Goal: Use online tool/utility: Use online tool/utility

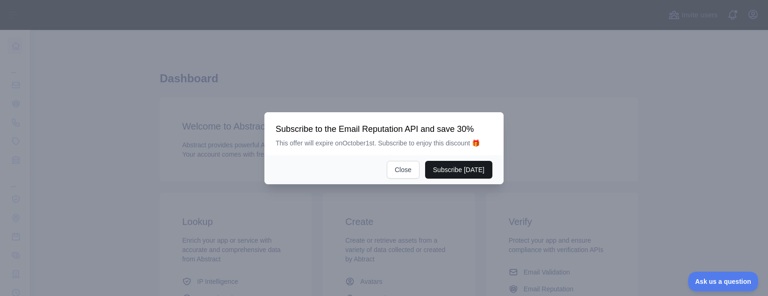
click at [454, 165] on button "Subscribe [DATE]" at bounding box center [458, 170] width 67 height 18
click at [401, 165] on button "Close" at bounding box center [403, 170] width 33 height 18
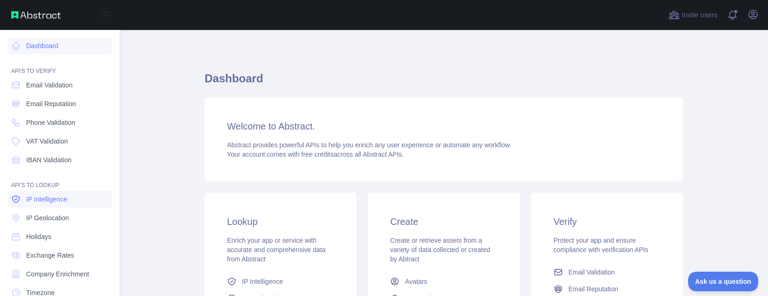
click at [59, 201] on span "IP Intelligence" at bounding box center [46, 198] width 41 height 9
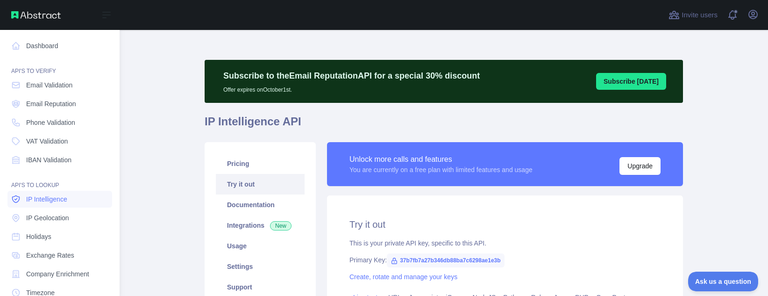
type textarea "**********"
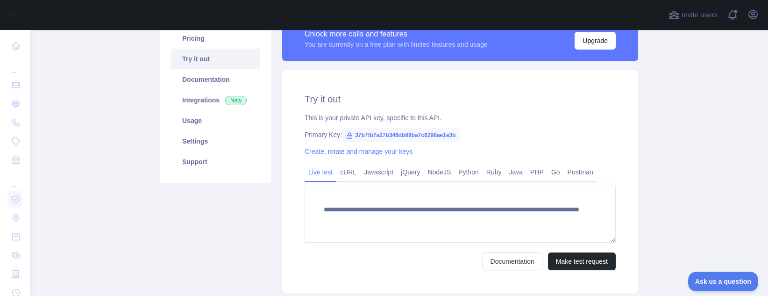
scroll to position [128, 0]
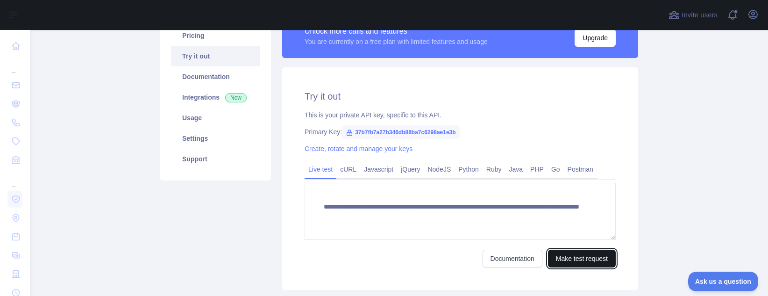
click at [577, 259] on button "Make test request" at bounding box center [582, 259] width 68 height 18
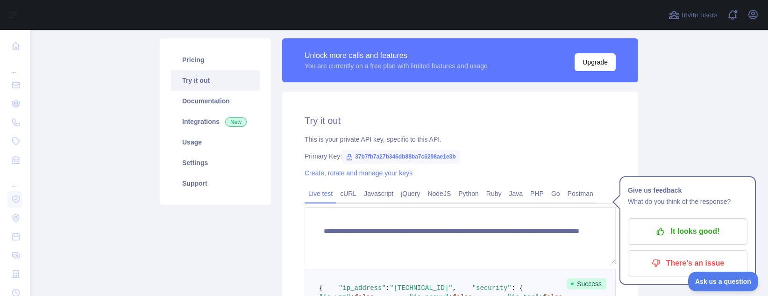
scroll to position [93, 0]
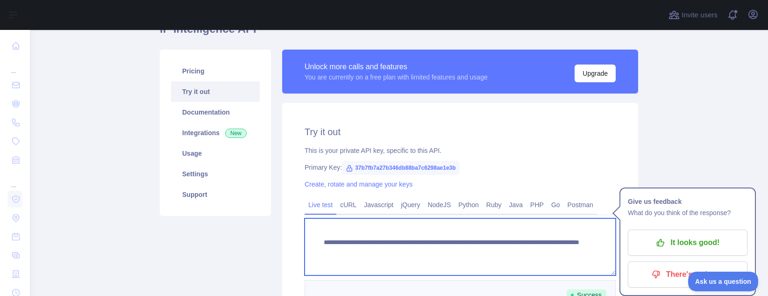
click at [550, 254] on textarea "**********" at bounding box center [460, 246] width 311 height 57
drag, startPoint x: 318, startPoint y: 240, endPoint x: 549, endPoint y: 250, distance: 231.5
click at [549, 250] on textarea "**********" at bounding box center [460, 246] width 311 height 57
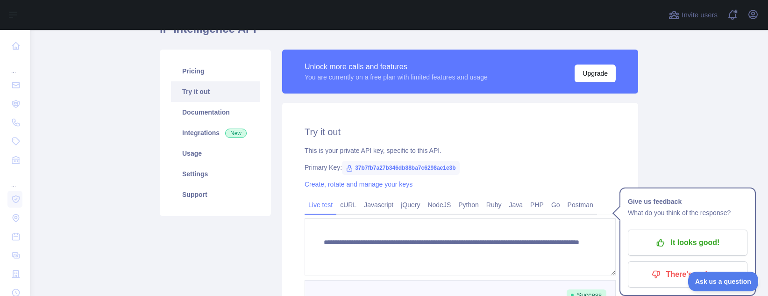
click at [462, 169] on div "Primary Key: 37b7fb7a27b346db88ba7c6298ae1e3b" at bounding box center [460, 167] width 311 height 9
drag, startPoint x: 458, startPoint y: 166, endPoint x: 349, endPoint y: 166, distance: 109.8
click at [349, 166] on div "Primary Key: 37b7fb7a27b346db88ba7c6298ae1e3b" at bounding box center [460, 167] width 311 height 9
copy span "37b7fb7a27b346db88ba7c6298ae1e3b"
click at [491, 131] on h2 "Try it out" at bounding box center [460, 131] width 311 height 13
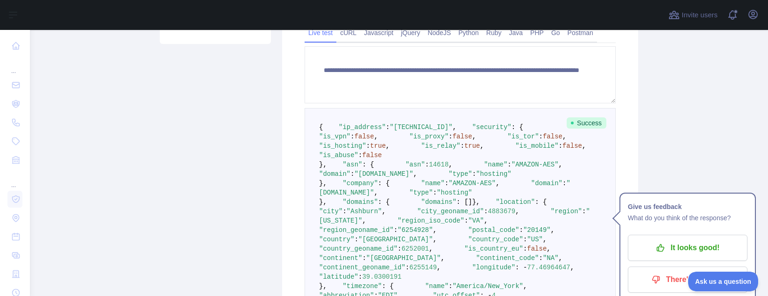
scroll to position [262, 0]
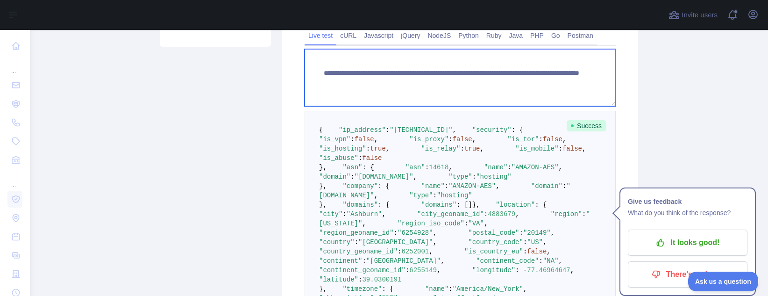
drag, startPoint x: 545, startPoint y: 85, endPoint x: 321, endPoint y: 64, distance: 224.8
click at [321, 64] on textarea "**********" at bounding box center [460, 77] width 311 height 57
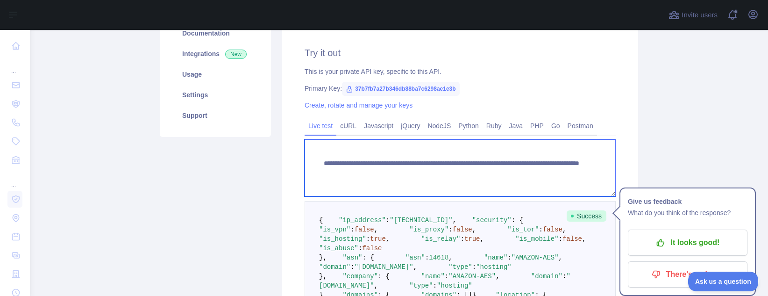
scroll to position [155, 0]
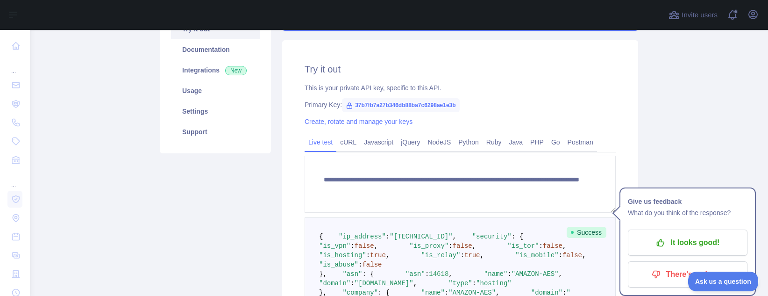
click at [414, 103] on span "37b7fb7a27b346db88ba7c6298ae1e3b" at bounding box center [400, 105] width 117 height 14
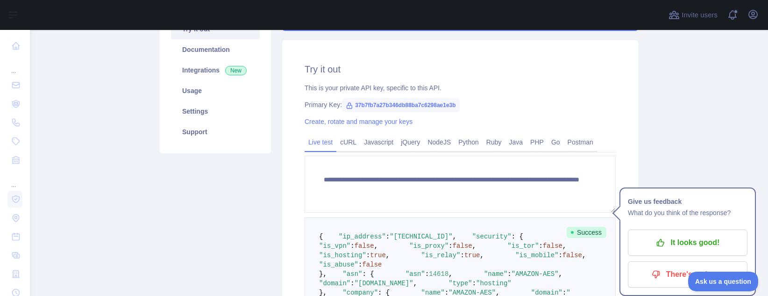
click at [414, 103] on span "37b7fb7a27b346db88ba7c6298ae1e3b" at bounding box center [400, 105] width 117 height 14
